Goal: Navigation & Orientation: Find specific page/section

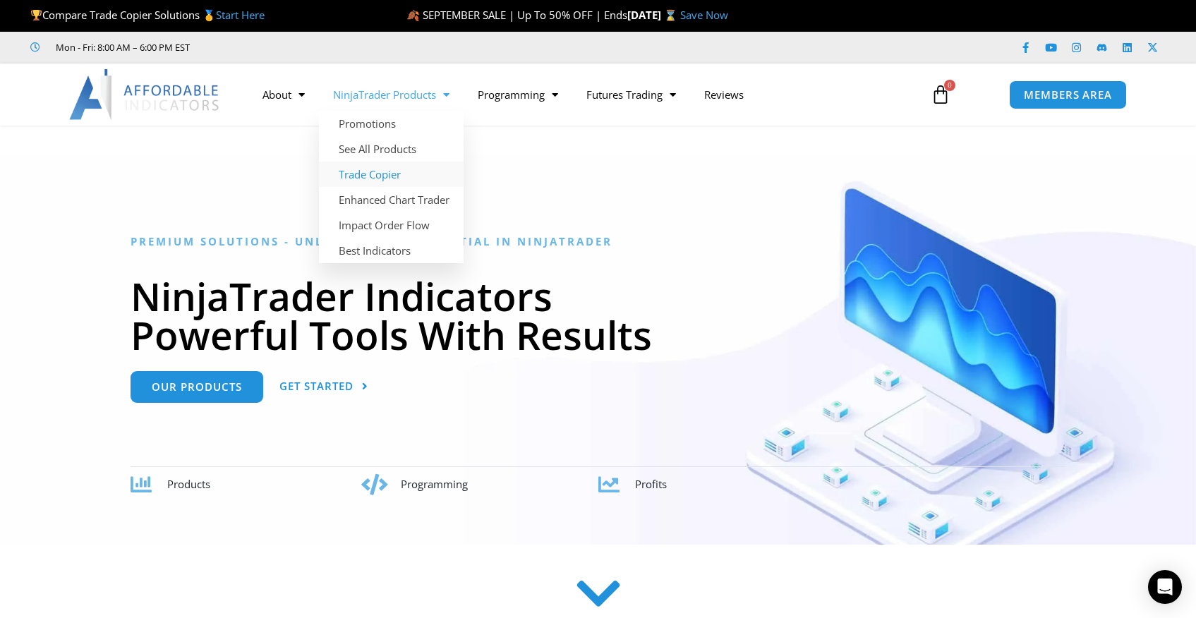
click at [368, 174] on link "Trade Copier" at bounding box center [391, 174] width 145 height 25
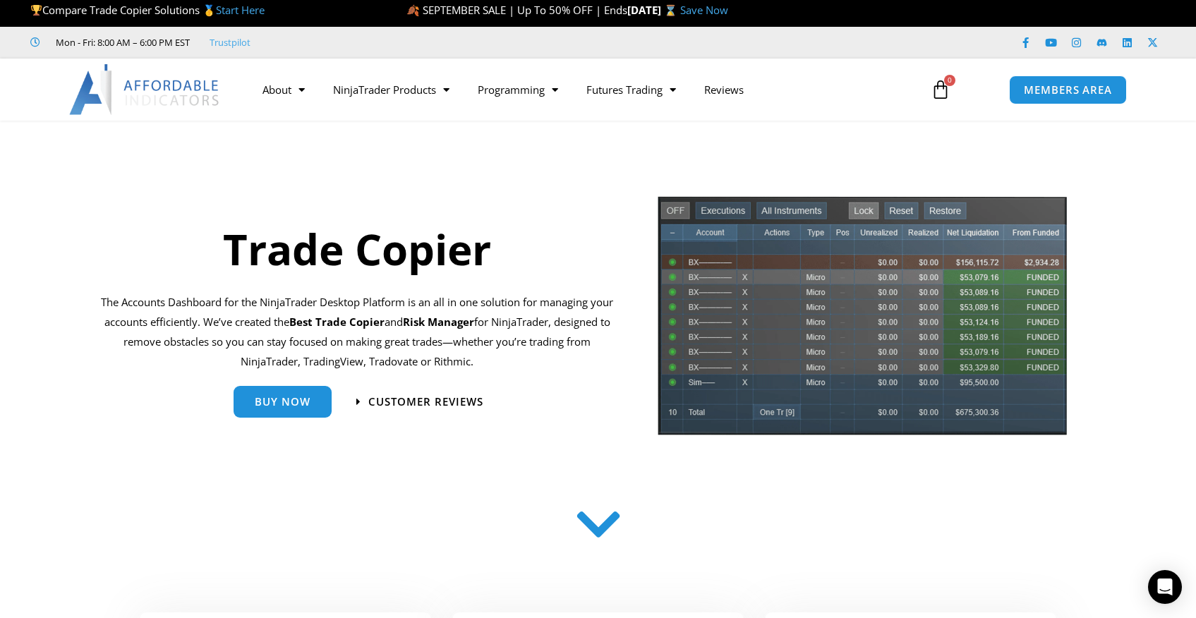
scroll to position [6, 0]
